Goal: Book appointment/travel/reservation

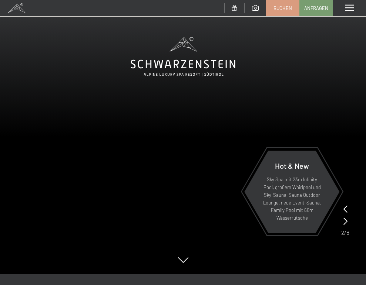
click at [348, 6] on span at bounding box center [349, 8] width 9 height 7
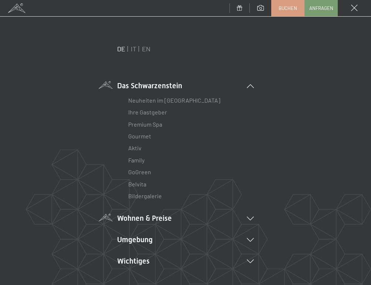
scroll to position [37, 0]
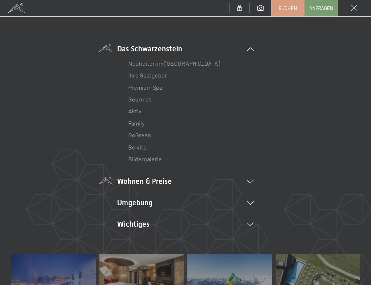
click at [176, 180] on li "Wohnen & Preise Inklusivleistungen Zimmer & Preise Liste Angebote Liste Familie…" at bounding box center [185, 181] width 137 height 10
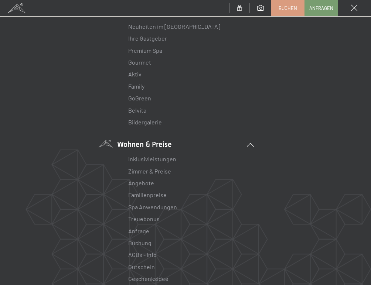
scroll to position [111, 0]
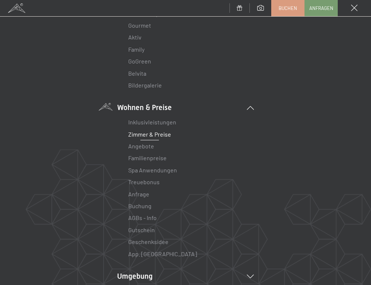
click at [146, 135] on link "Zimmer & Preise" at bounding box center [149, 134] width 43 height 7
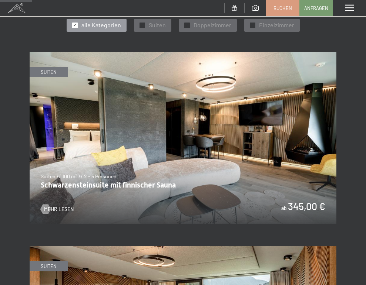
scroll to position [296, 0]
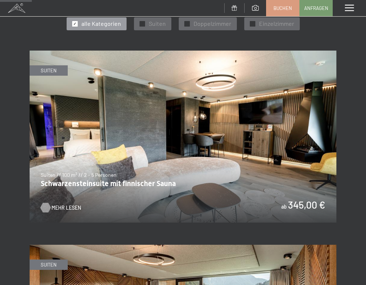
click at [56, 207] on span "Mehr Lesen" at bounding box center [66, 207] width 30 height 7
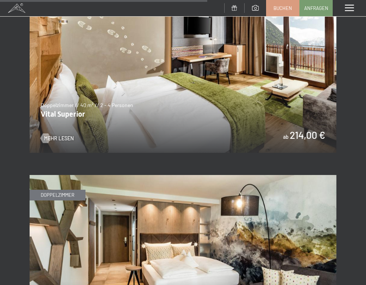
scroll to position [1923, 0]
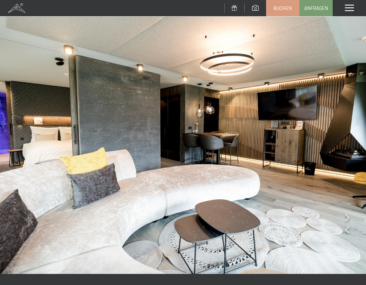
click at [346, 219] on icon at bounding box center [347, 217] width 4 height 7
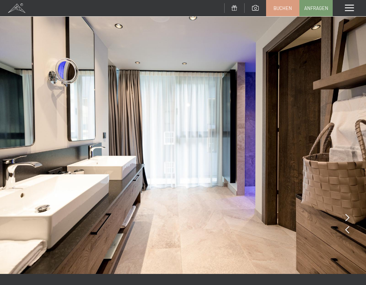
click at [346, 219] on icon at bounding box center [347, 217] width 4 height 7
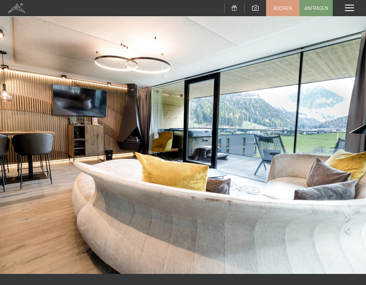
click at [346, 219] on icon at bounding box center [347, 217] width 4 height 7
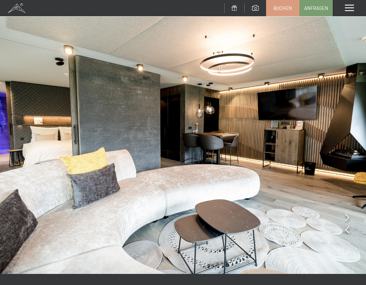
click at [349, 228] on img at bounding box center [183, 137] width 366 height 274
click at [346, 230] on icon at bounding box center [347, 229] width 4 height 7
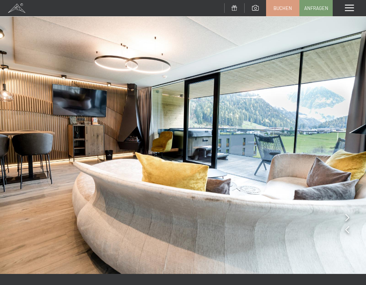
click at [346, 217] on icon at bounding box center [347, 217] width 4 height 7
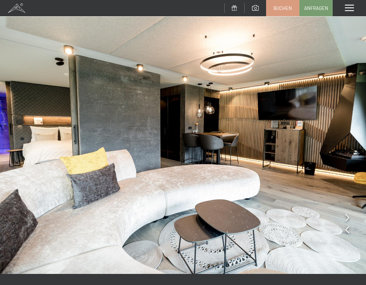
click at [346, 217] on icon at bounding box center [347, 217] width 4 height 7
